Goal: Book appointment/travel/reservation

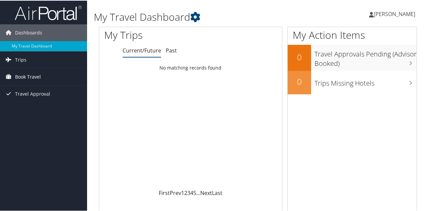
click at [26, 76] on span "Book Travel" at bounding box center [28, 76] width 26 height 17
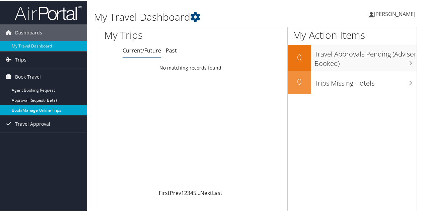
click at [32, 109] on link "Book/Manage Online Trips" at bounding box center [43, 110] width 87 height 10
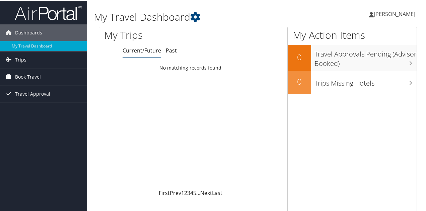
click at [29, 76] on span "Book Travel" at bounding box center [28, 76] width 26 height 17
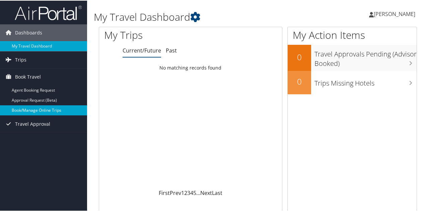
click at [33, 110] on link "Book/Manage Online Trips" at bounding box center [43, 110] width 87 height 10
